Goal: Information Seeking & Learning: Learn about a topic

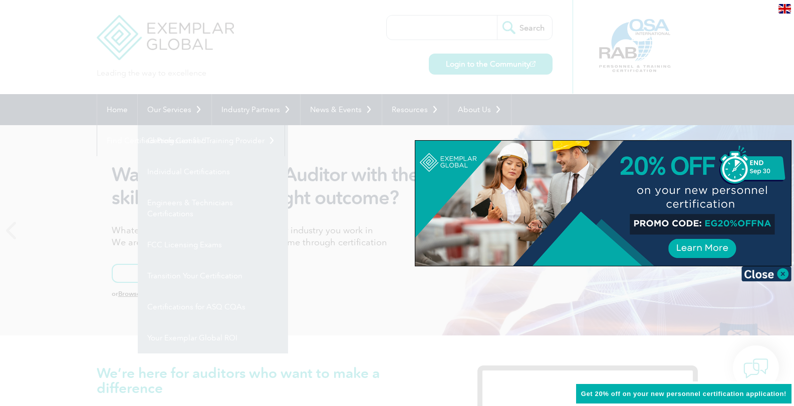
click at [480, 305] on div at bounding box center [397, 203] width 794 height 406
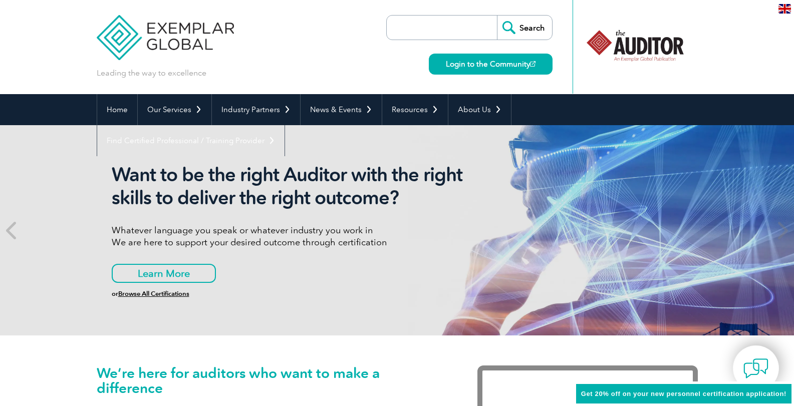
click at [0, 0] on link "Getting Certified" at bounding box center [0, 0] width 0 height 0
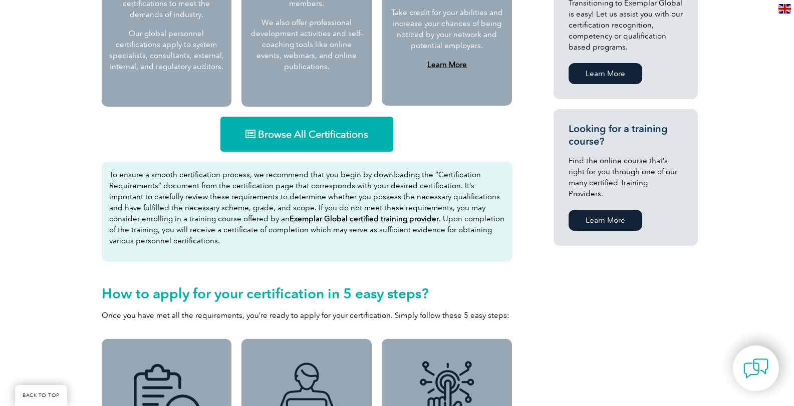
scroll to position [589, 0]
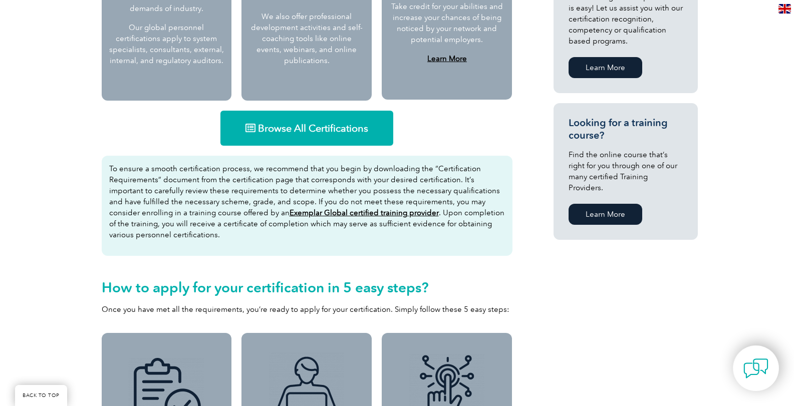
click at [350, 134] on link "Browse All Certifications" at bounding box center [306, 128] width 173 height 35
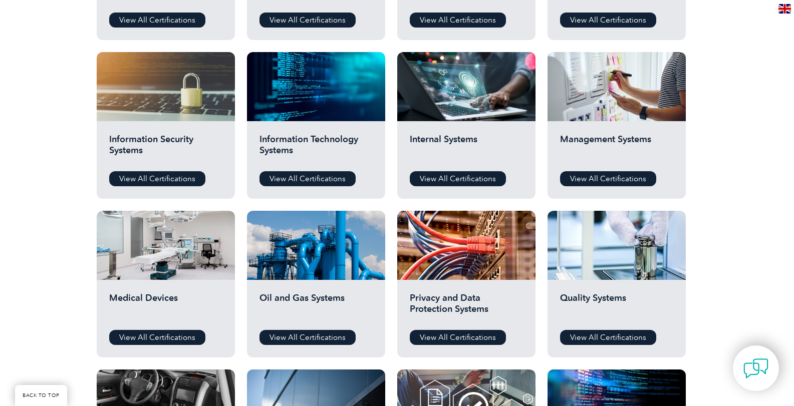
scroll to position [464, 0]
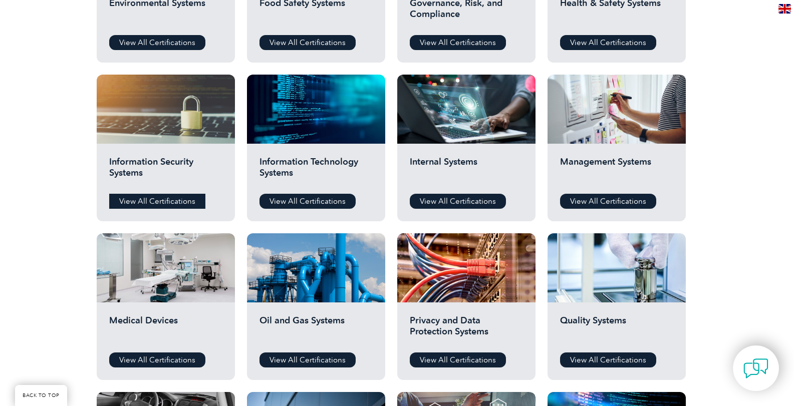
click at [174, 199] on link "View All Certifications" at bounding box center [157, 201] width 96 height 15
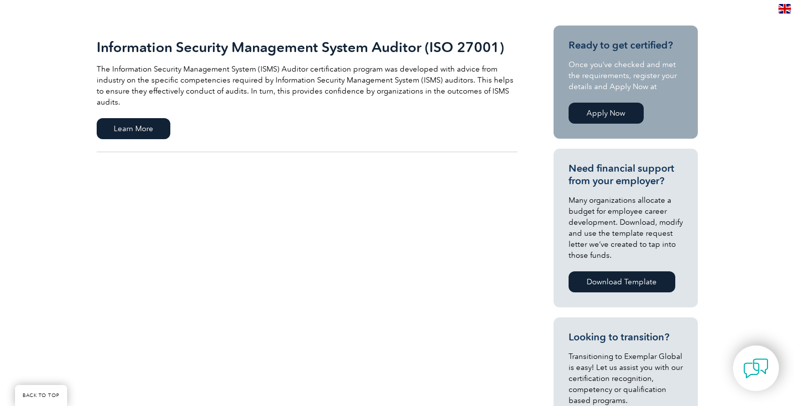
scroll to position [238, 0]
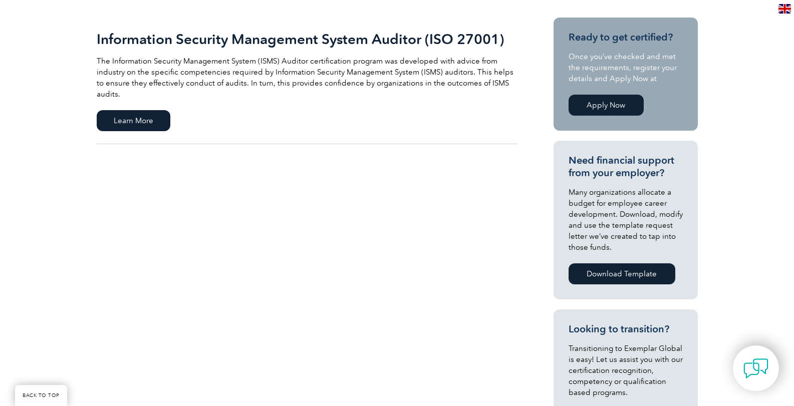
click at [616, 99] on link "Apply Now" at bounding box center [606, 105] width 75 height 21
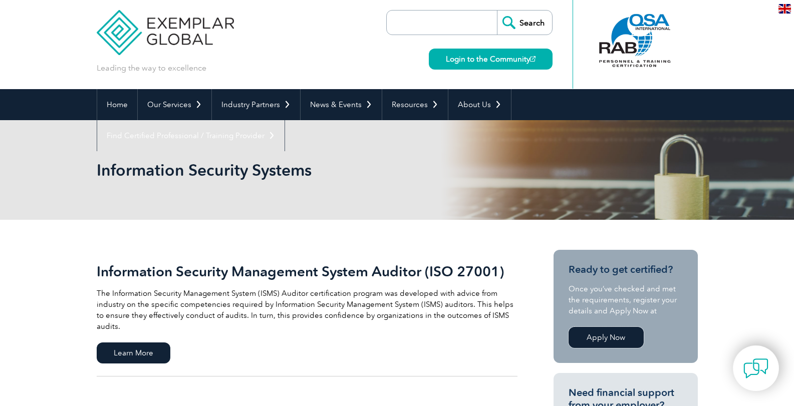
scroll to position [0, 0]
